Goal: Task Accomplishment & Management: Use online tool/utility

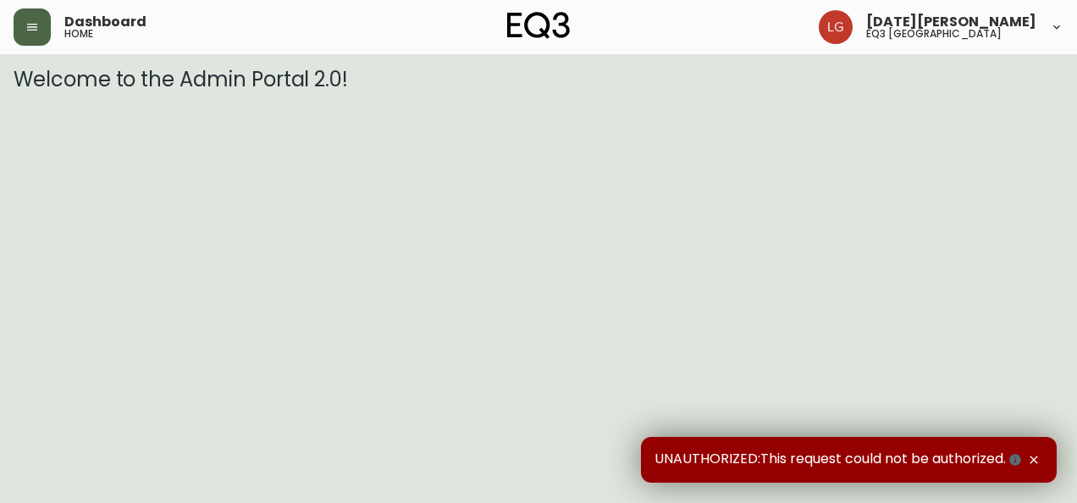
click at [41, 25] on button "button" at bounding box center [32, 26] width 37 height 37
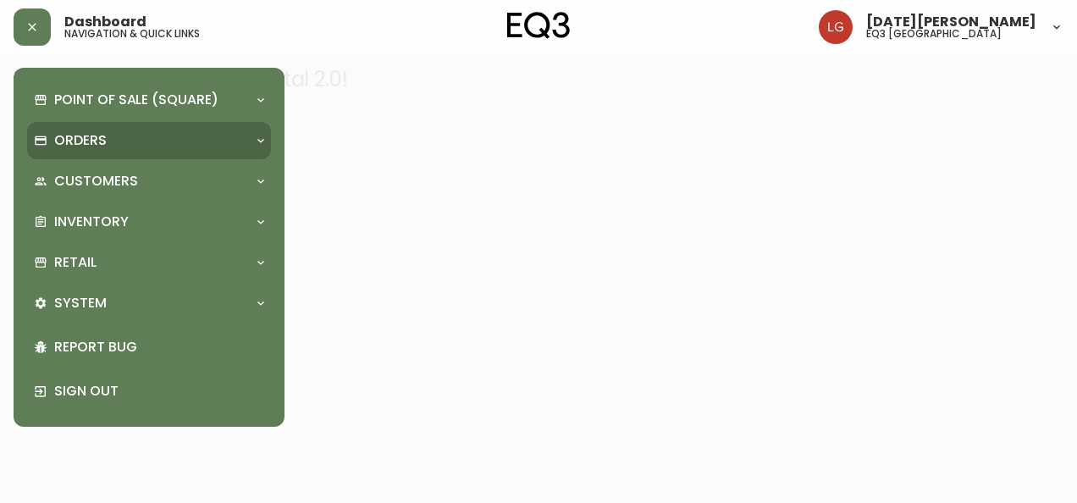
click at [103, 147] on p "Orders" at bounding box center [80, 140] width 52 height 19
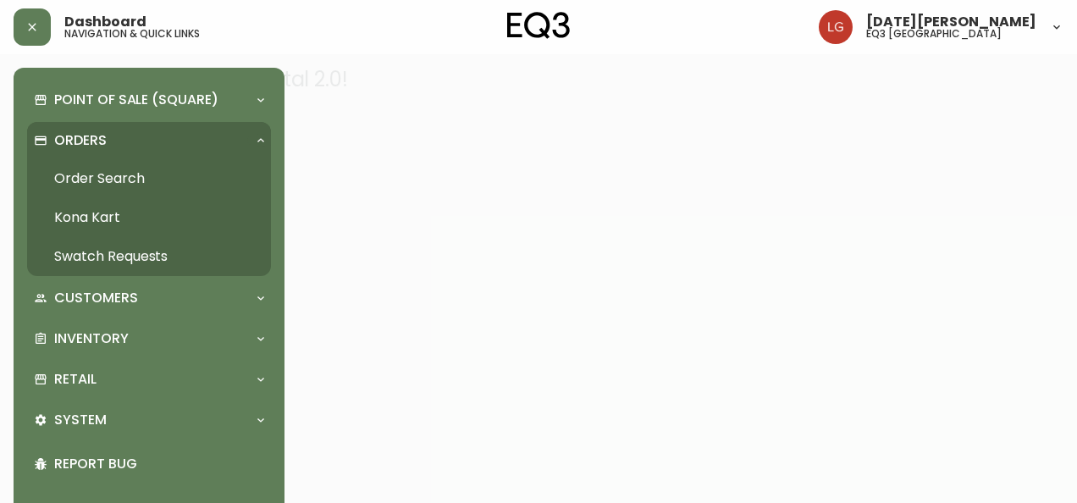
click at [105, 168] on link "Order Search" at bounding box center [149, 178] width 244 height 39
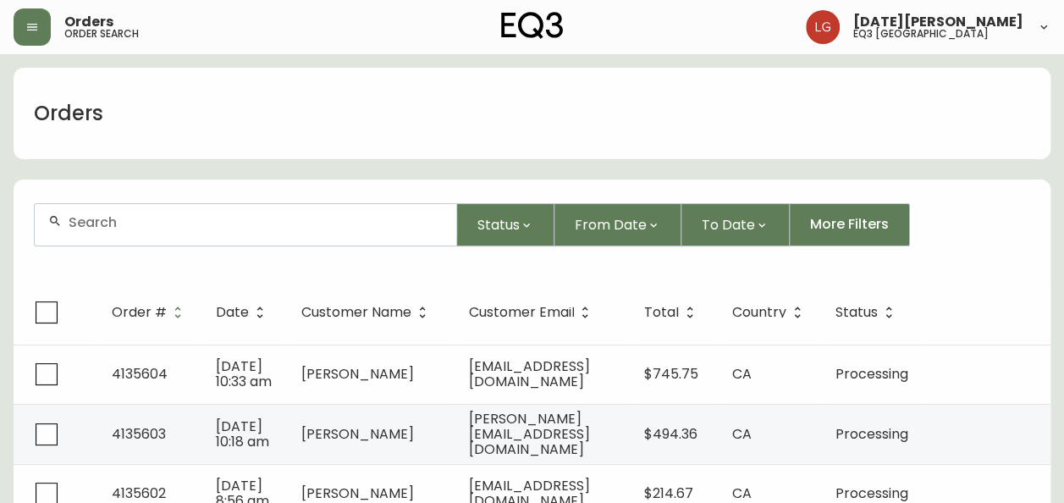
click at [173, 230] on div at bounding box center [246, 224] width 422 height 41
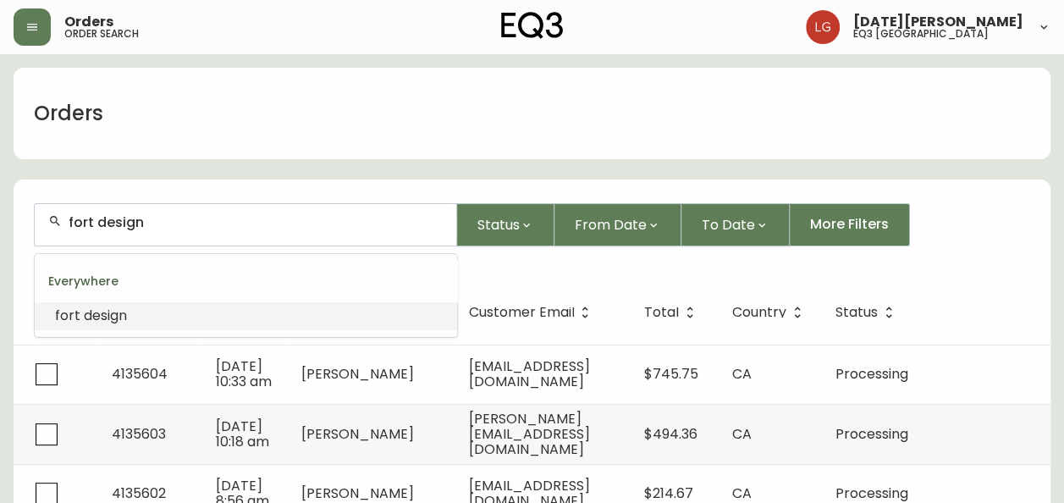
click at [100, 315] on span "design" at bounding box center [105, 315] width 43 height 19
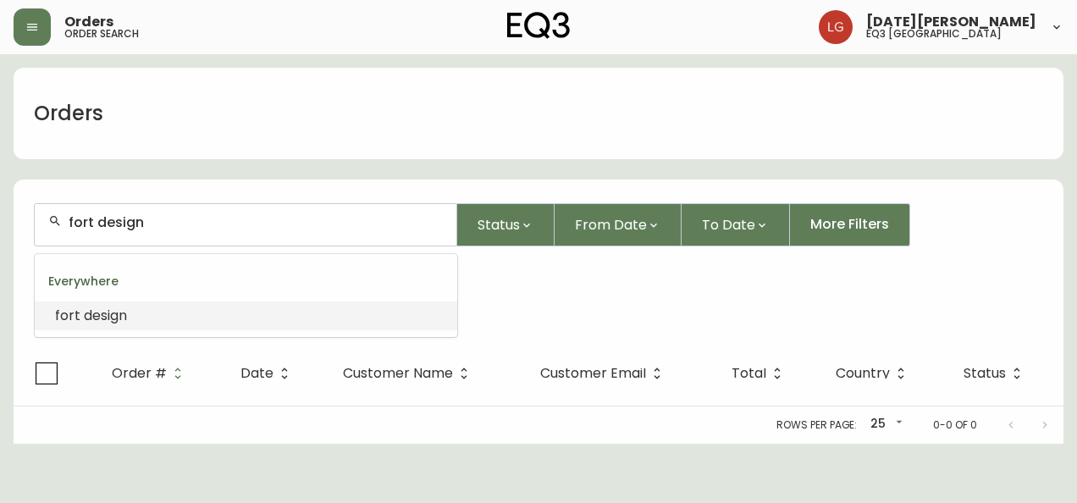
drag, startPoint x: 163, startPoint y: 225, endPoint x: -3, endPoint y: 231, distance: 166.0
click at [0, 231] on html "Orders order search [DATE][PERSON_NAME] eq3 [GEOGRAPHIC_DATA] Orders fort desig…" at bounding box center [538, 222] width 1077 height 444
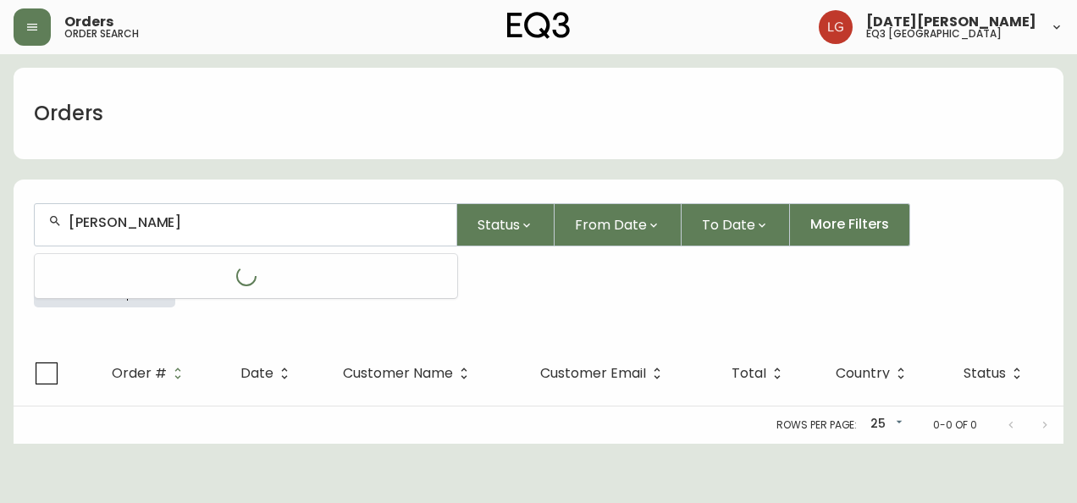
type input "[PERSON_NAME]"
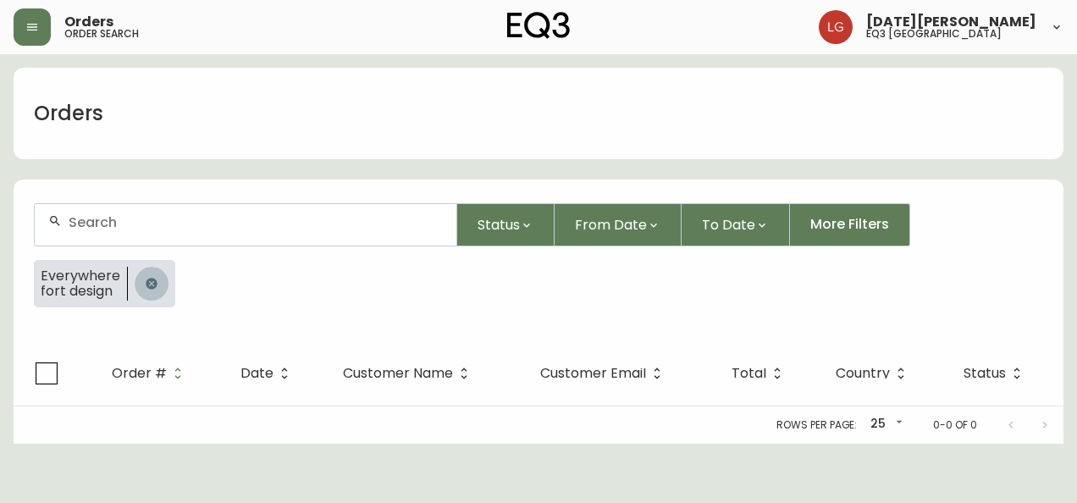
click at [152, 281] on icon "button" at bounding box center [151, 283] width 11 height 11
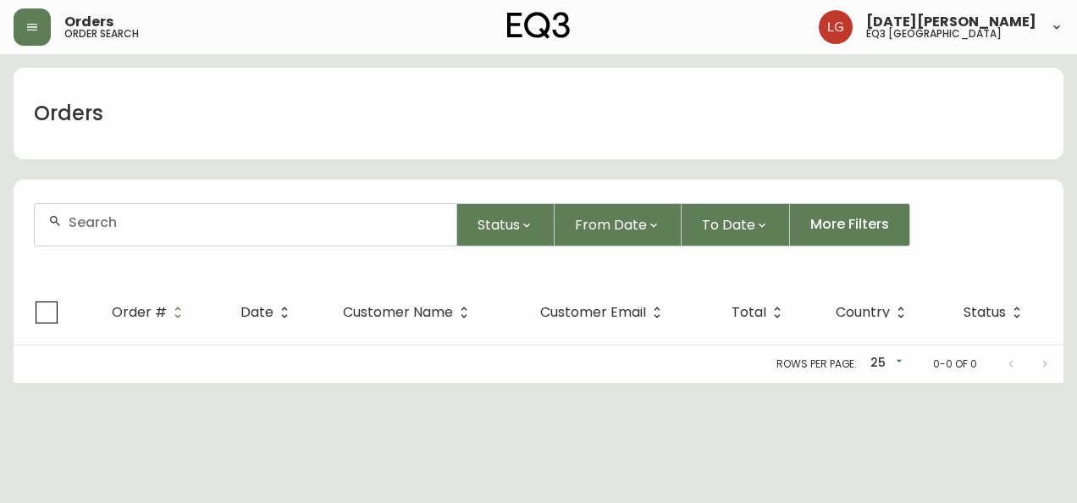
click at [138, 215] on input "text" at bounding box center [256, 222] width 374 height 16
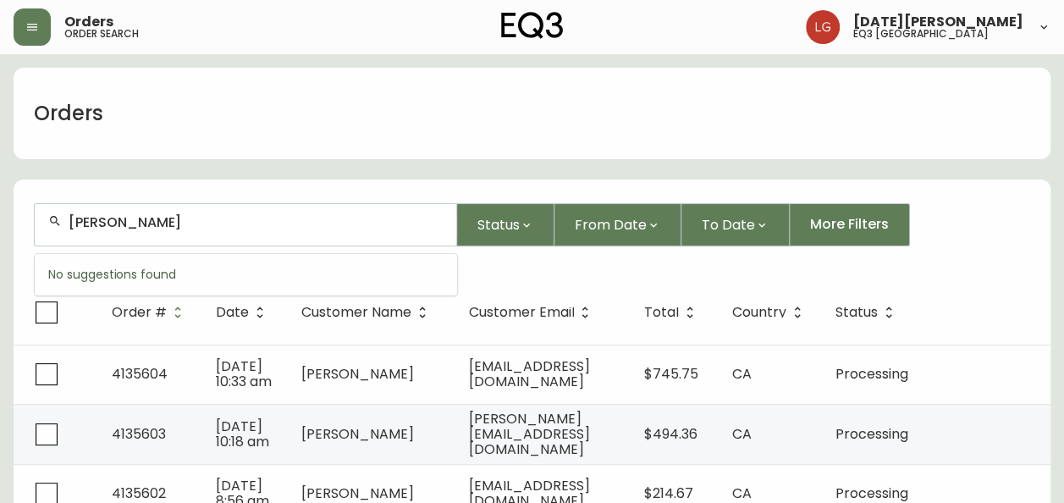
type input "[PERSON_NAME]"
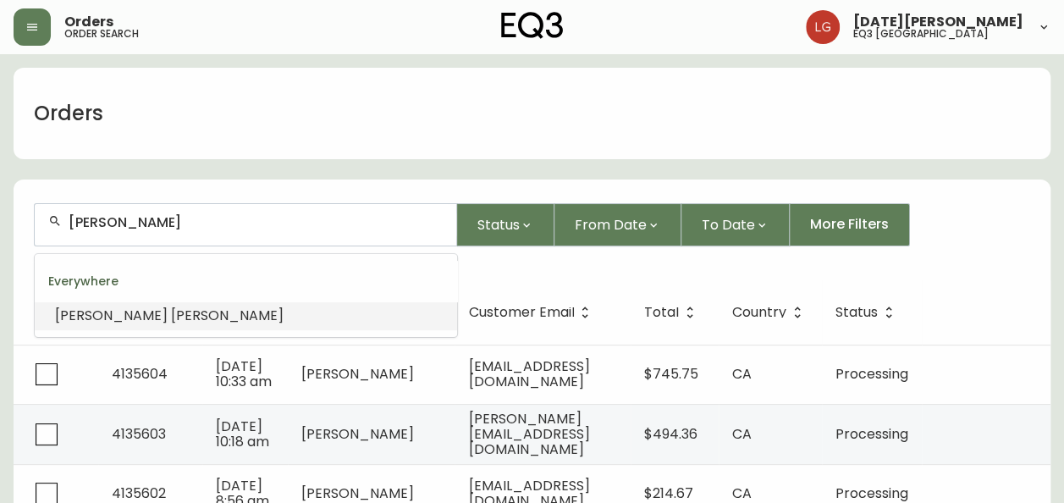
click at [171, 322] on span "[PERSON_NAME]" at bounding box center [227, 315] width 113 height 19
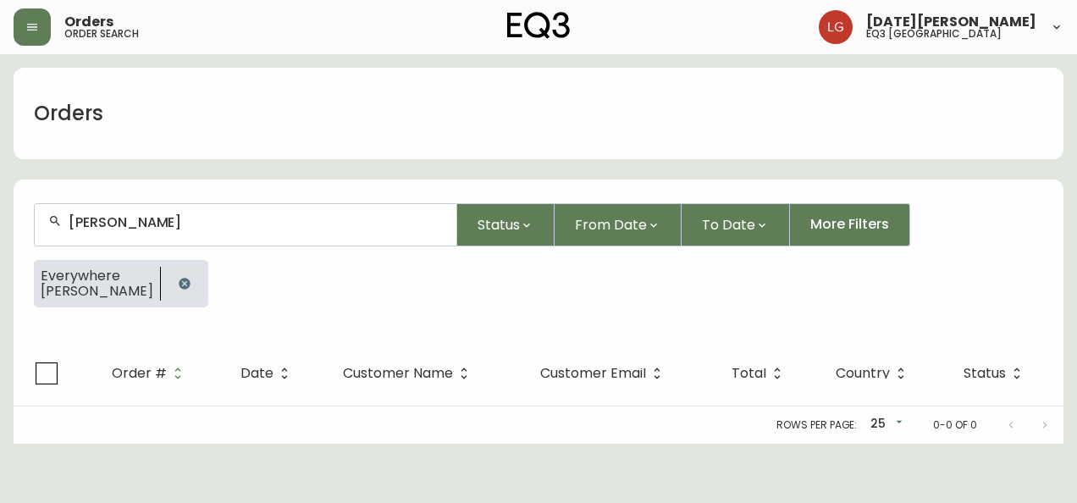
click at [184, 277] on icon "button" at bounding box center [185, 284] width 14 height 14
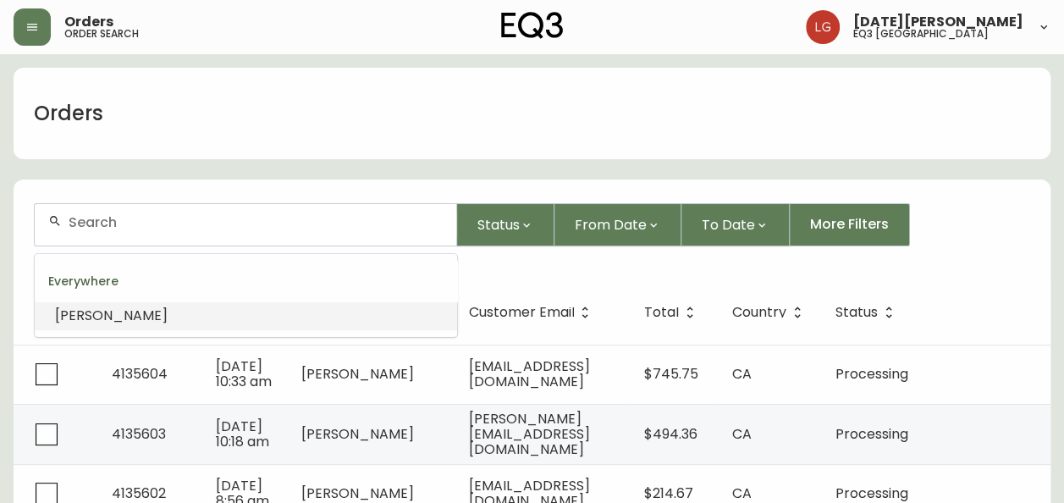
click at [225, 225] on input "text" at bounding box center [256, 222] width 374 height 16
paste input "[PERSON_NAME]"
click at [69, 222] on input "[PERSON_NAME]" at bounding box center [256, 222] width 374 height 16
click at [174, 315] on li "[PERSON_NAME]" at bounding box center [246, 315] width 422 height 29
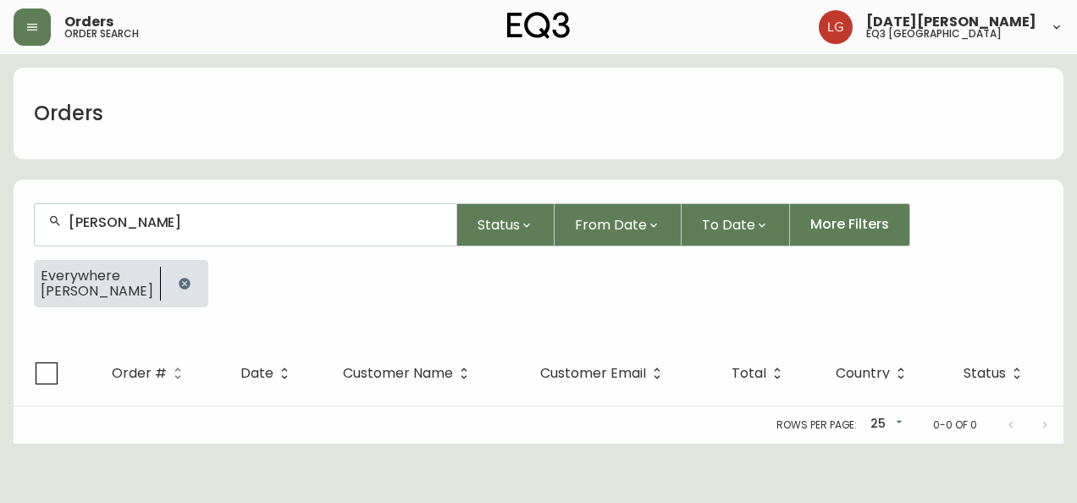
click at [254, 236] on div "[PERSON_NAME]" at bounding box center [246, 224] width 422 height 41
click at [224, 218] on input "[PERSON_NAME]" at bounding box center [256, 222] width 374 height 16
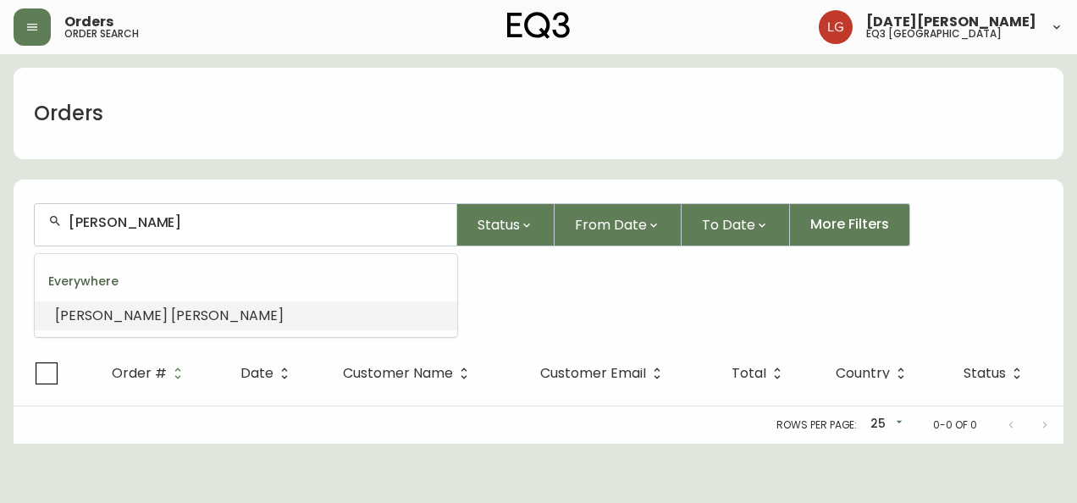
drag, startPoint x: 195, startPoint y: 216, endPoint x: 0, endPoint y: 181, distance: 197.8
click at [0, 181] on html "Orders order search [DATE][PERSON_NAME] eq3 [GEOGRAPHIC_DATA] Orders [PERSON_NA…" at bounding box center [538, 222] width 1077 height 444
paste input "fortdesignc"
type input "fortdesignc"
paste input "fortdesignc"
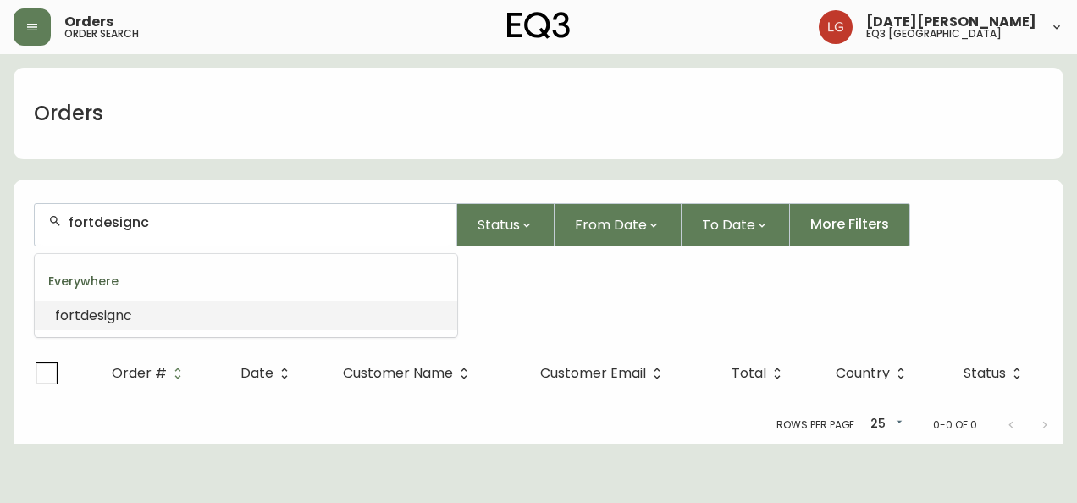
click at [88, 218] on input "fortdesignc" at bounding box center [256, 222] width 374 height 16
click at [91, 218] on input "fortdesignc" at bounding box center [256, 222] width 374 height 16
click at [93, 222] on input "fortdesignc" at bounding box center [256, 222] width 374 height 16
click at [141, 219] on input "fort designc" at bounding box center [256, 222] width 374 height 16
click at [155, 222] on input "fort design c" at bounding box center [256, 222] width 374 height 16
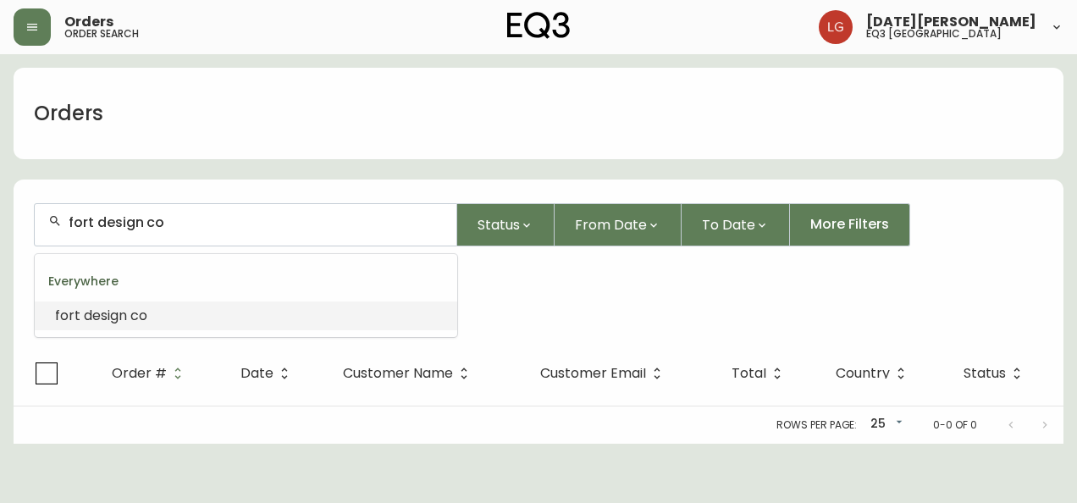
click at [124, 318] on span "design" at bounding box center [105, 315] width 43 height 19
drag, startPoint x: 174, startPoint y: 218, endPoint x: 140, endPoint y: 222, distance: 34.9
click at [140, 222] on input "fort design co" at bounding box center [256, 222] width 374 height 16
type input "fort design co"
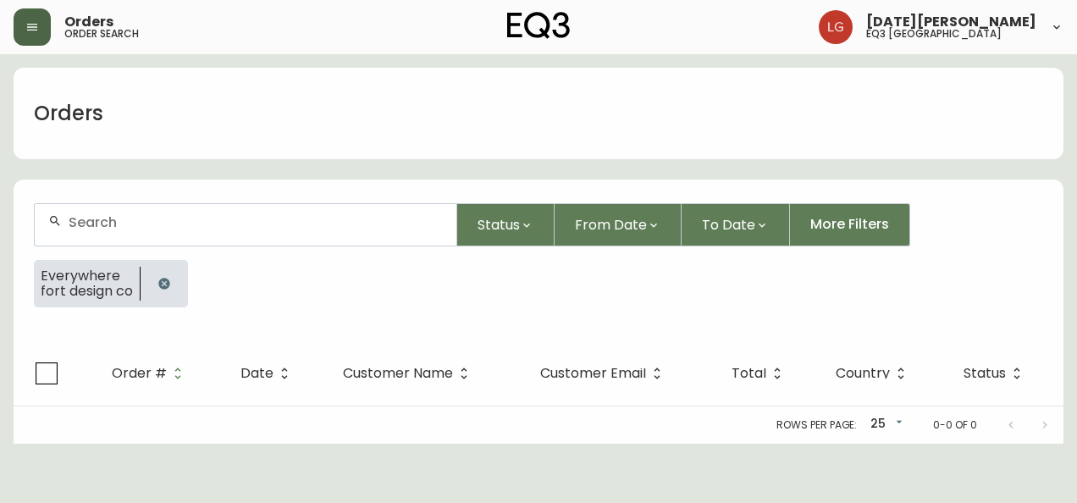
click at [35, 19] on button "button" at bounding box center [32, 26] width 37 height 37
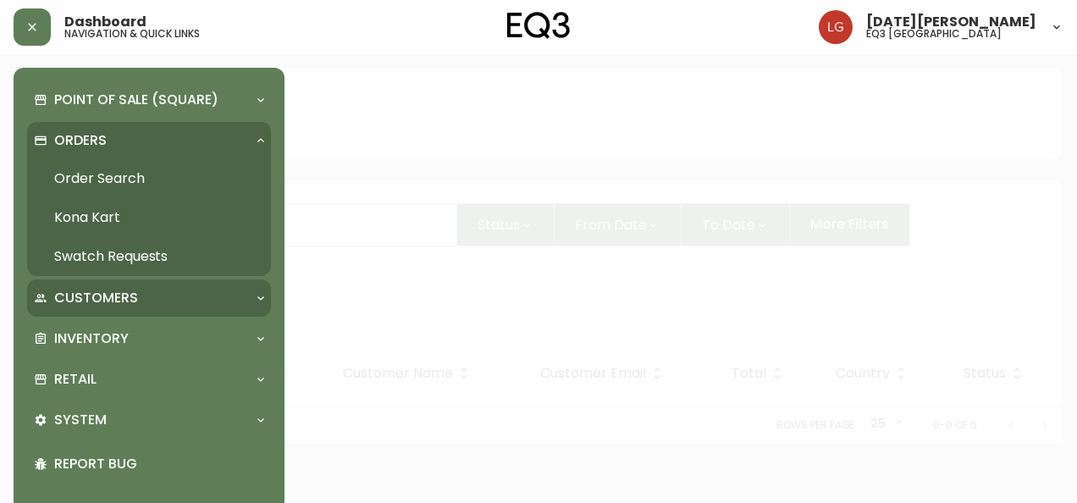
click at [120, 285] on div "Customers" at bounding box center [149, 297] width 244 height 37
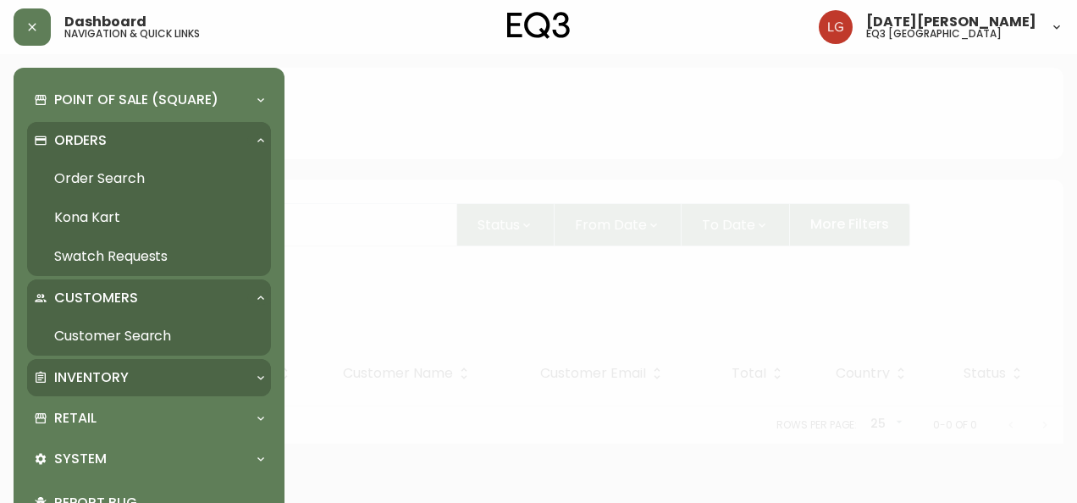
click at [126, 373] on p "Inventory" at bounding box center [91, 377] width 75 height 19
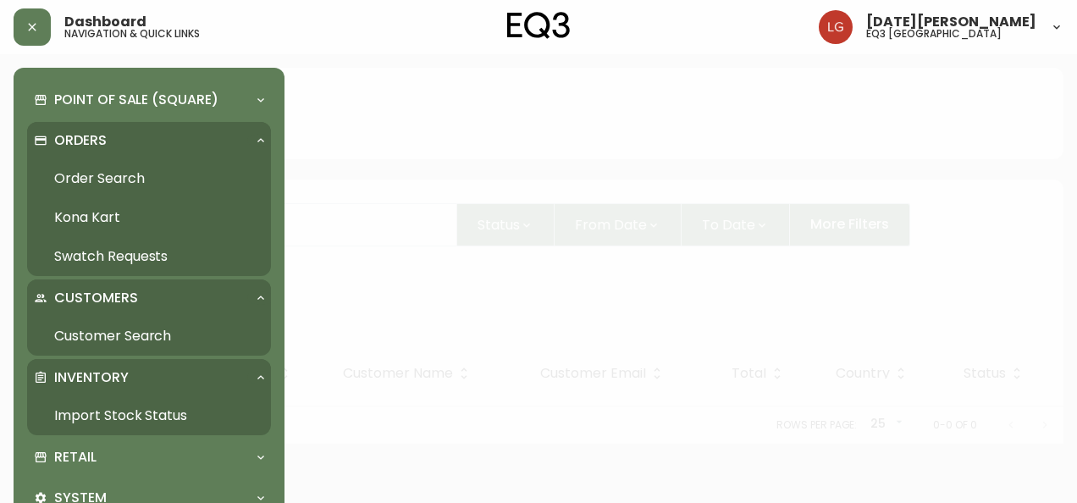
click at [128, 376] on p "Inventory" at bounding box center [91, 377] width 75 height 19
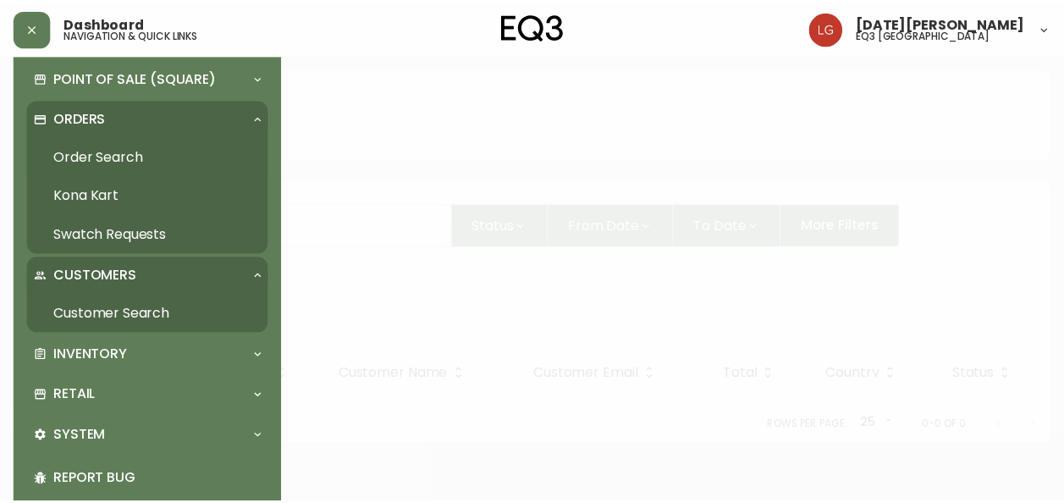
scroll to position [85, 0]
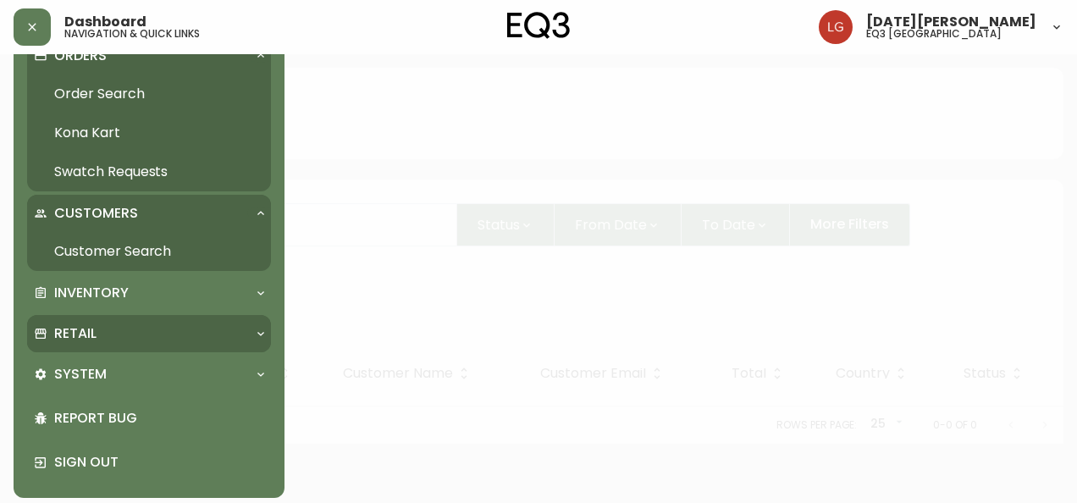
click at [103, 333] on div "Retail" at bounding box center [140, 333] width 213 height 19
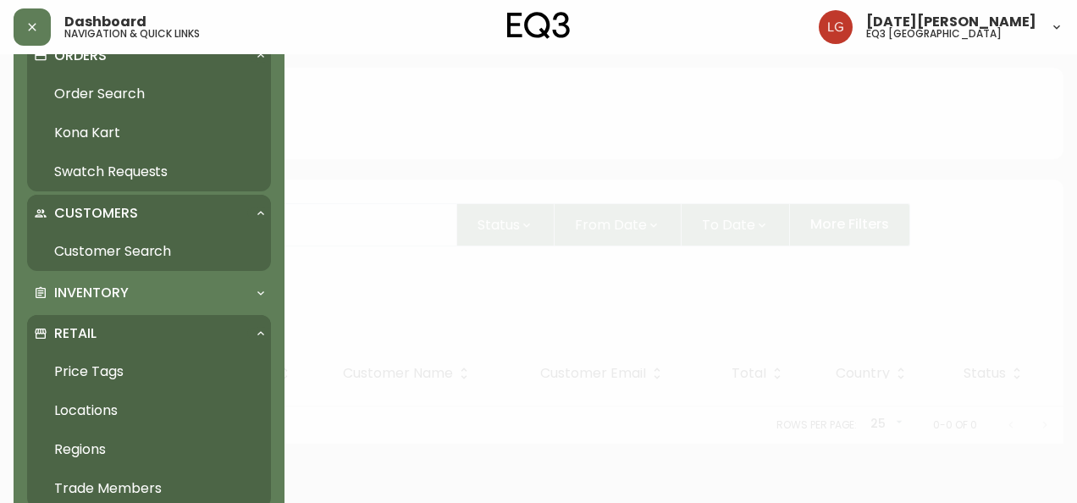
click at [168, 482] on link "Trade Members" at bounding box center [149, 488] width 244 height 39
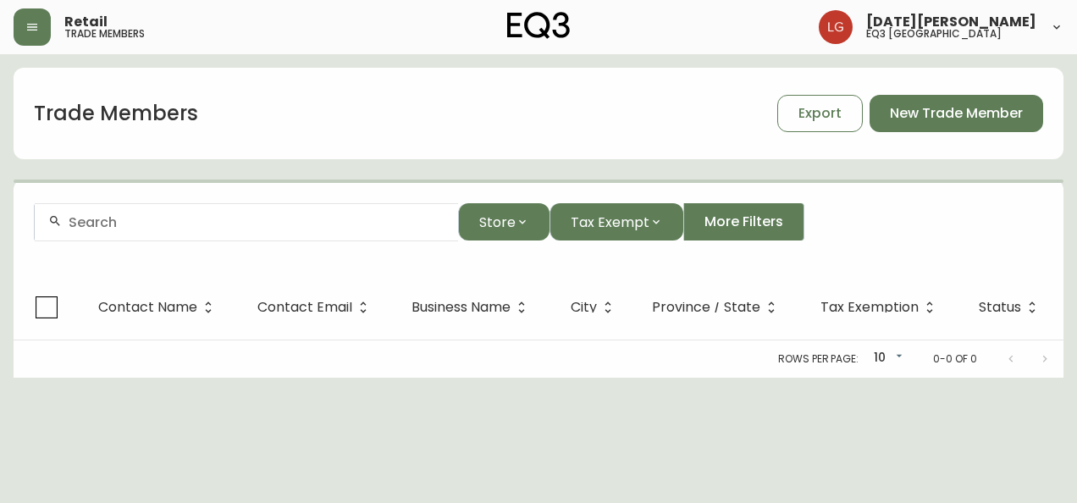
click at [150, 222] on input "text" at bounding box center [257, 222] width 376 height 16
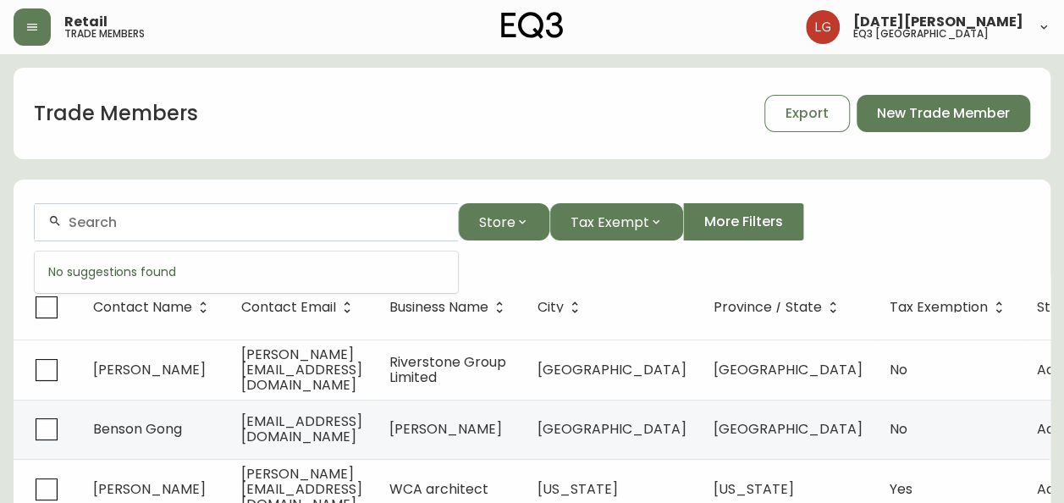
paste input "fortdesignc"
click at [94, 223] on input "fortdesignc" at bounding box center [257, 222] width 376 height 16
click at [152, 224] on input "fort designc" at bounding box center [257, 222] width 376 height 16
type input "fort design"
drag, startPoint x: 181, startPoint y: 231, endPoint x: -3, endPoint y: 213, distance: 185.4
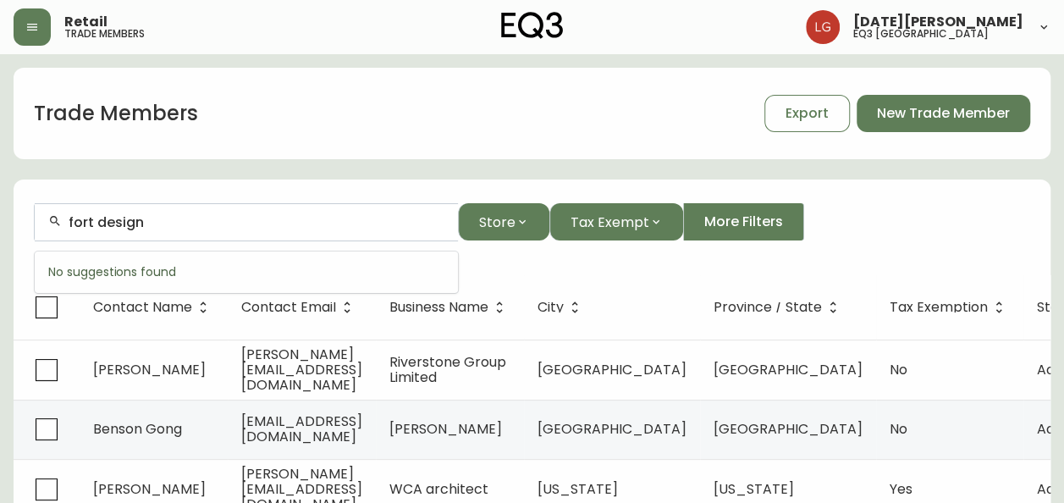
click at [0, 213] on html "Retail trade members [DATE][PERSON_NAME] eq3 [GEOGRAPHIC_DATA] Trade Members Ex…" at bounding box center [532, 495] width 1064 height 991
drag, startPoint x: 163, startPoint y: 219, endPoint x: -3, endPoint y: 215, distance: 166.8
click at [0, 215] on html "Retail trade members [DATE][PERSON_NAME] eq3 [GEOGRAPHIC_DATA] Trade Members Ex…" at bounding box center [532, 495] width 1064 height 991
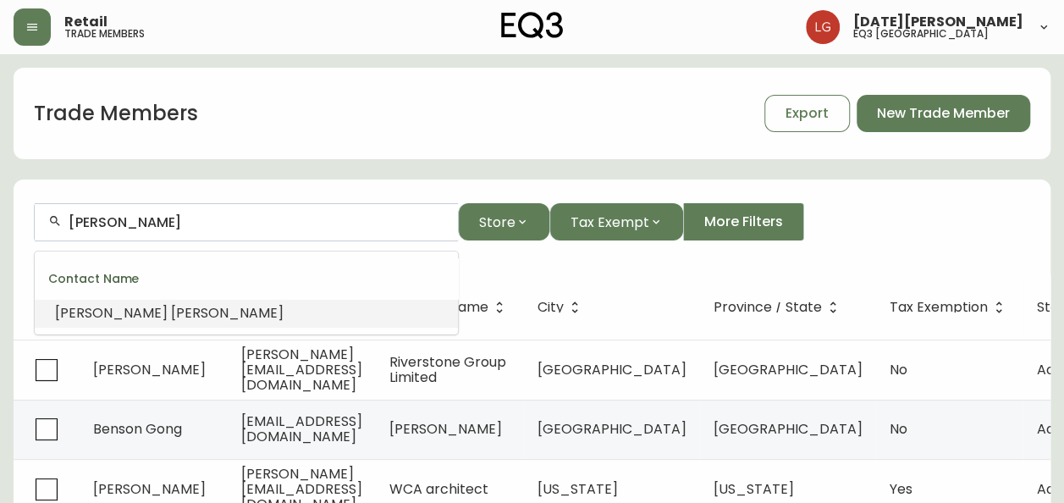
click at [185, 323] on li "[PERSON_NAME]" at bounding box center [246, 313] width 423 height 29
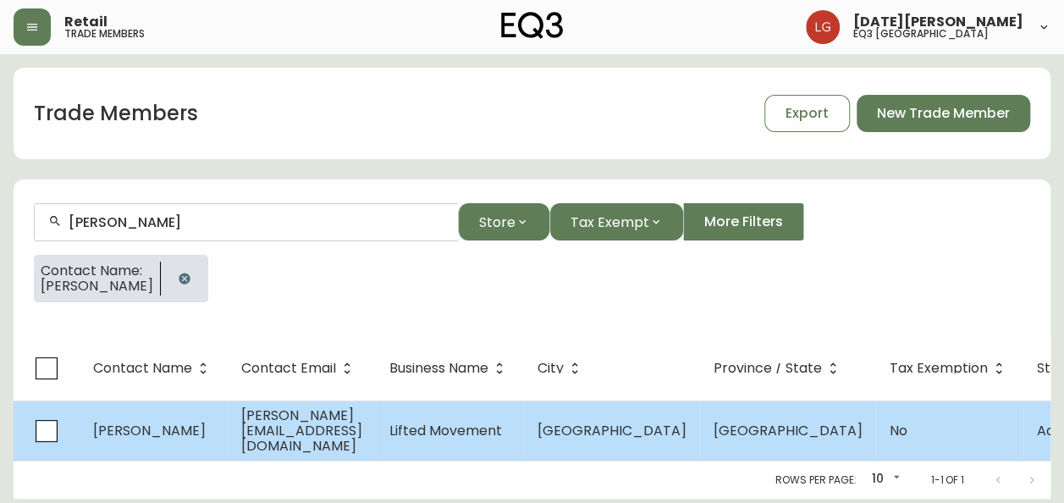
type input "[PERSON_NAME]"
click at [224, 439] on td "[PERSON_NAME]" at bounding box center [154, 430] width 148 height 60
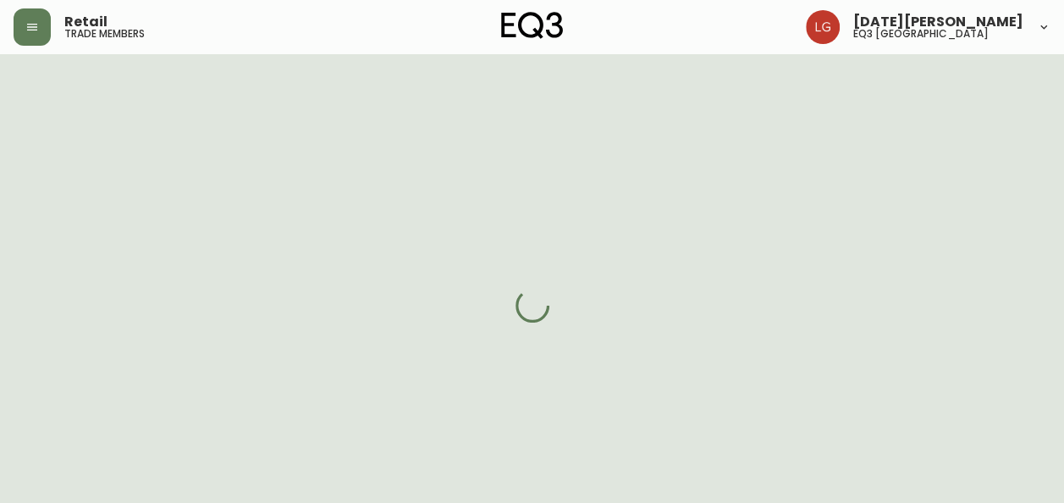
select select "BC"
select select "CA"
select select "CA_EN"
select select "Other"
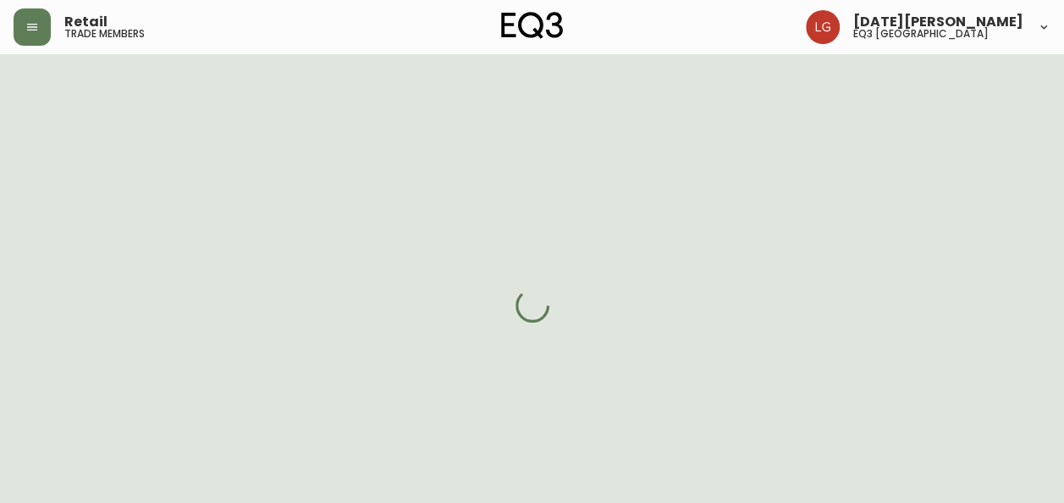
select select "cjw10z96p001r6gs00juufhhe"
select select "false"
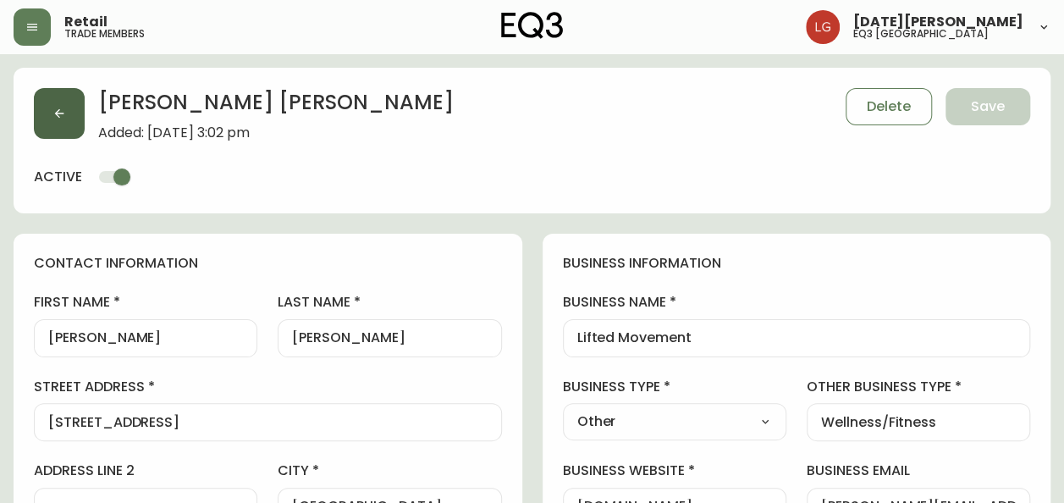
click at [47, 95] on button "button" at bounding box center [59, 113] width 51 height 51
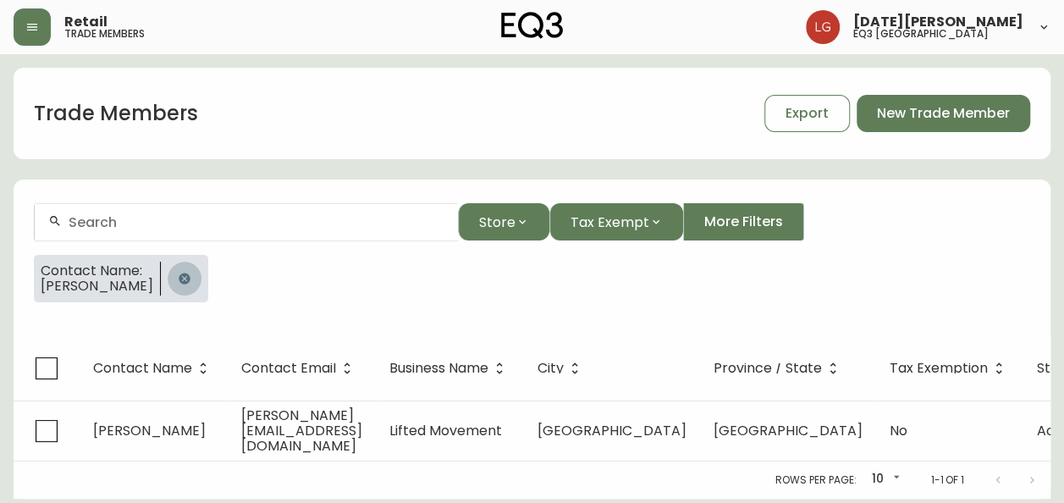
click at [184, 277] on icon "button" at bounding box center [185, 279] width 14 height 14
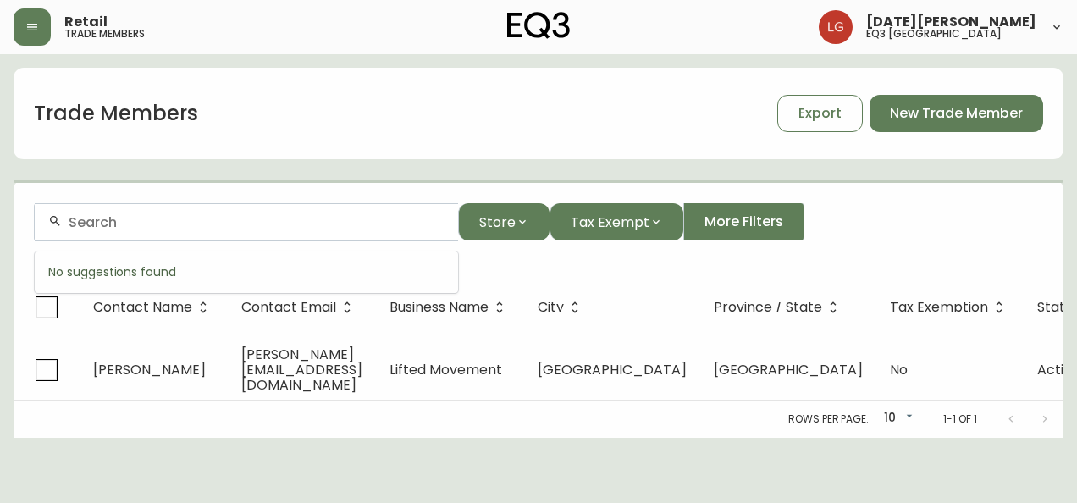
click at [161, 224] on input "text" at bounding box center [257, 222] width 376 height 16
paste input "quarespace"
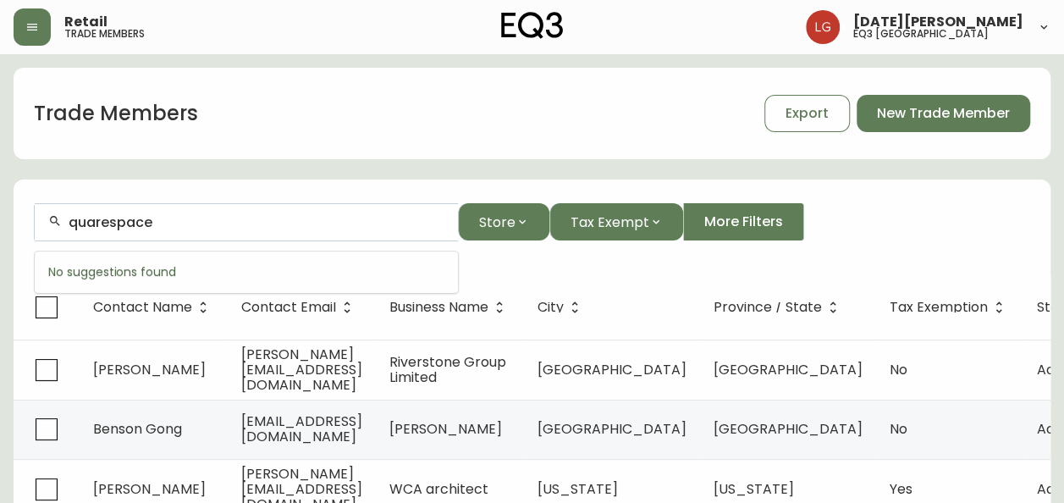
click at [113, 216] on input "quarespace" at bounding box center [257, 222] width 376 height 16
click at [106, 219] on input "quarespace" at bounding box center [257, 222] width 376 height 16
click at [68, 220] on div "quare space" at bounding box center [246, 222] width 423 height 38
click at [72, 223] on input "quare space" at bounding box center [257, 222] width 376 height 16
click at [215, 218] on input "square space" at bounding box center [257, 222] width 376 height 16
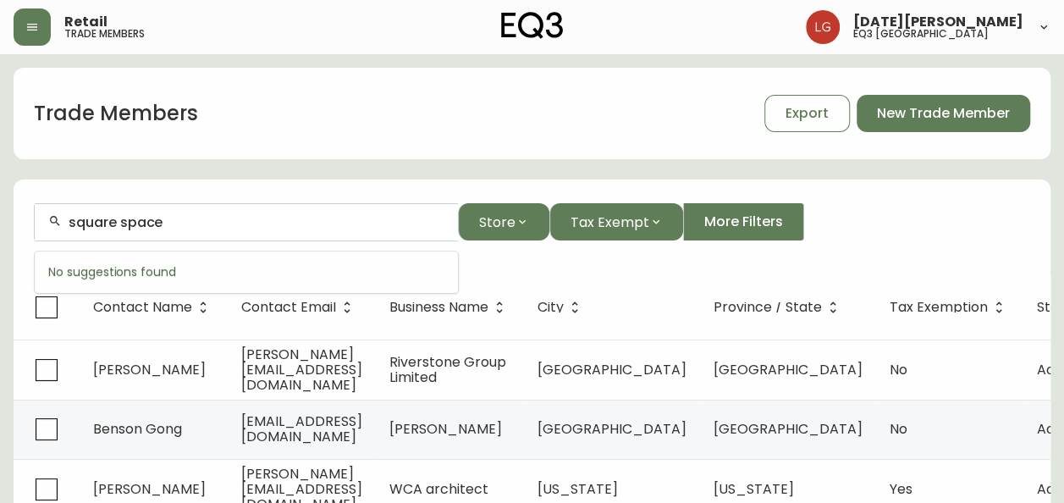
type input "square space"
